Goal: Information Seeking & Learning: Learn about a topic

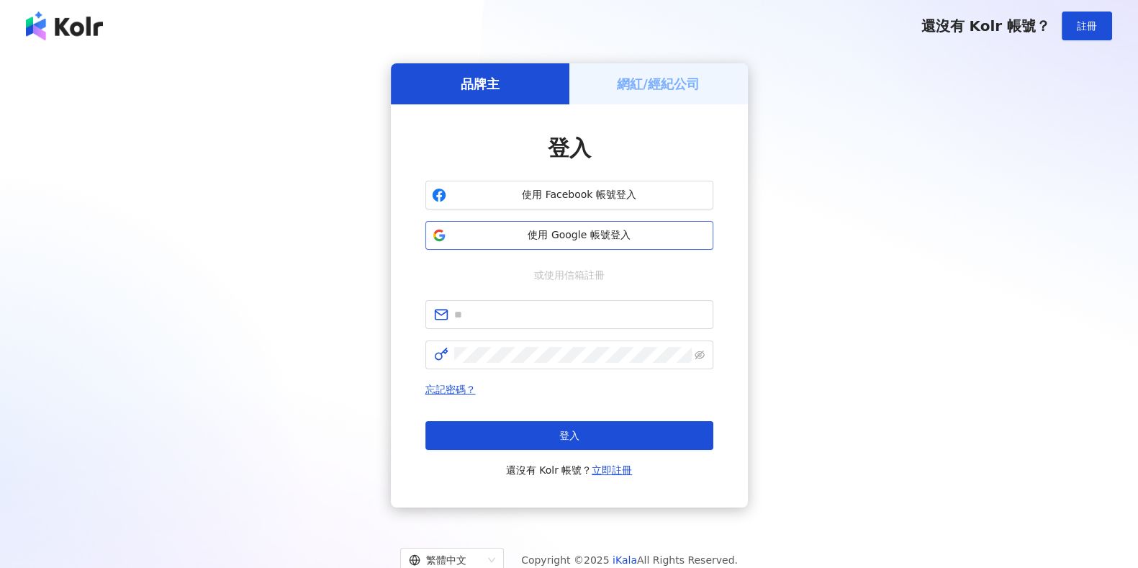
click at [604, 239] on span "使用 Google 帳號登入" at bounding box center [579, 235] width 255 height 14
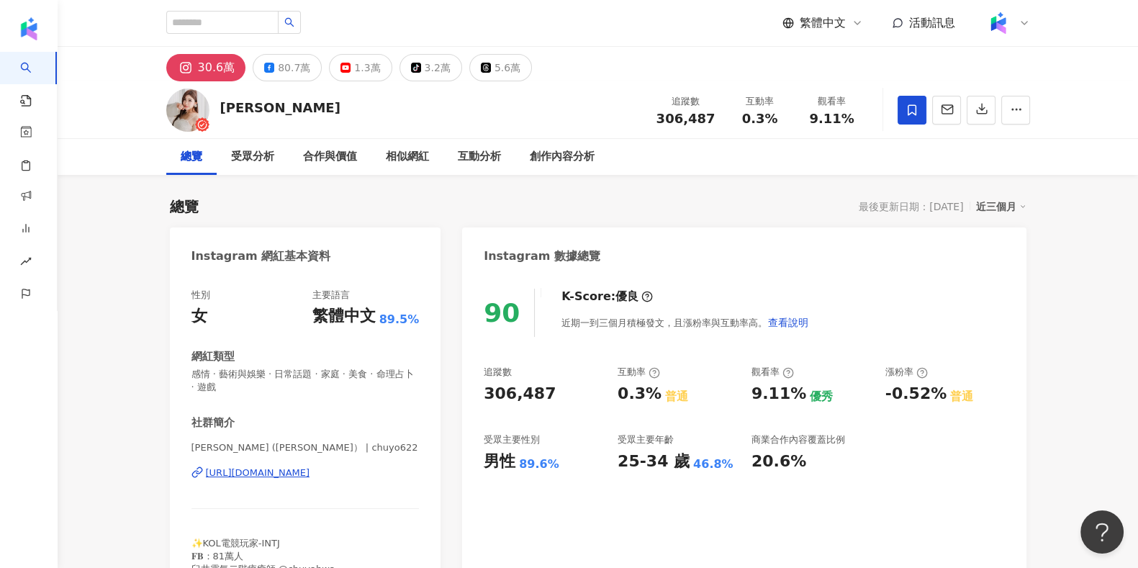
click at [259, 453] on div "[URL][DOMAIN_NAME]" at bounding box center [258, 472] width 104 height 13
